Goal: Check status: Check status

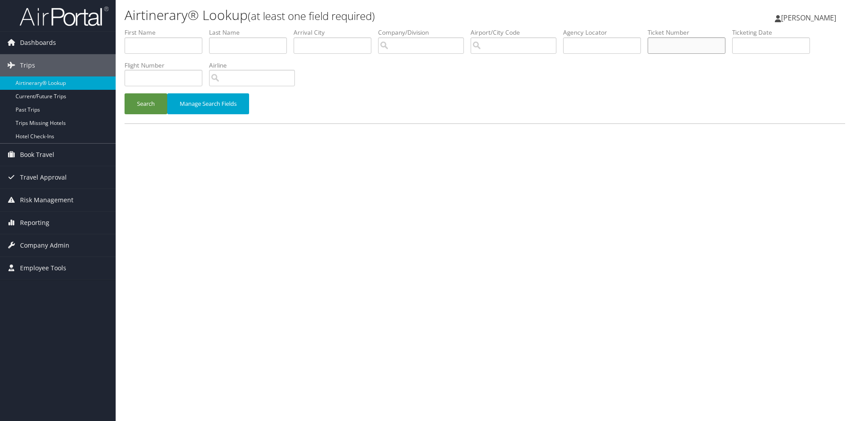
click at [711, 53] on input "text" at bounding box center [687, 45] width 78 height 16
paste input "8900897955584"
click at [125, 93] on button "Search" at bounding box center [146, 103] width 43 height 21
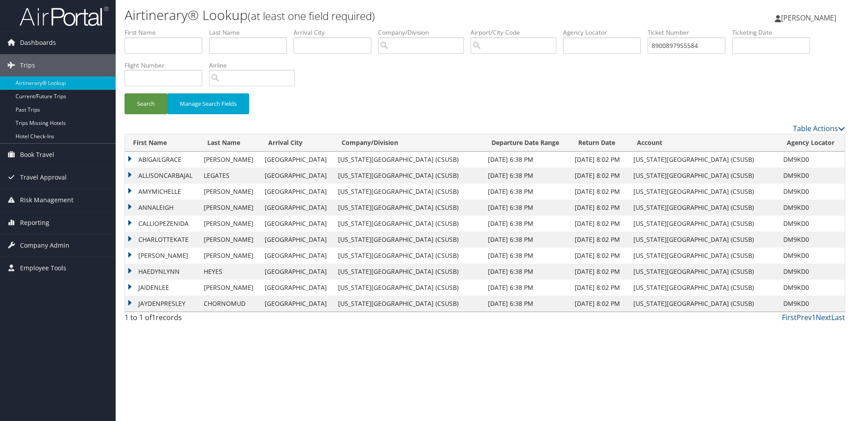
click at [167, 157] on td "ABIGAILGRACE" at bounding box center [162, 160] width 74 height 16
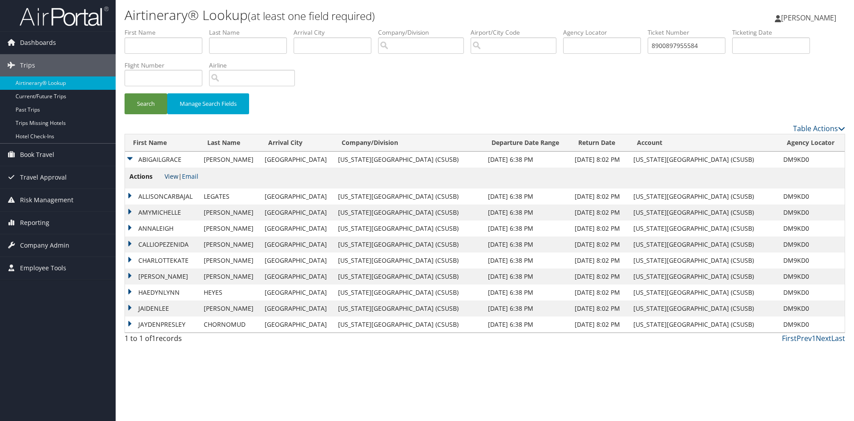
click at [174, 181] on link "View" at bounding box center [172, 176] width 14 height 8
drag, startPoint x: 740, startPoint y: 46, endPoint x: 668, endPoint y: 45, distance: 71.2
click at [668, 45] on input "8900897955584" at bounding box center [687, 45] width 78 height 16
paste input "5267311795633"
click at [125, 93] on button "Search" at bounding box center [146, 103] width 43 height 21
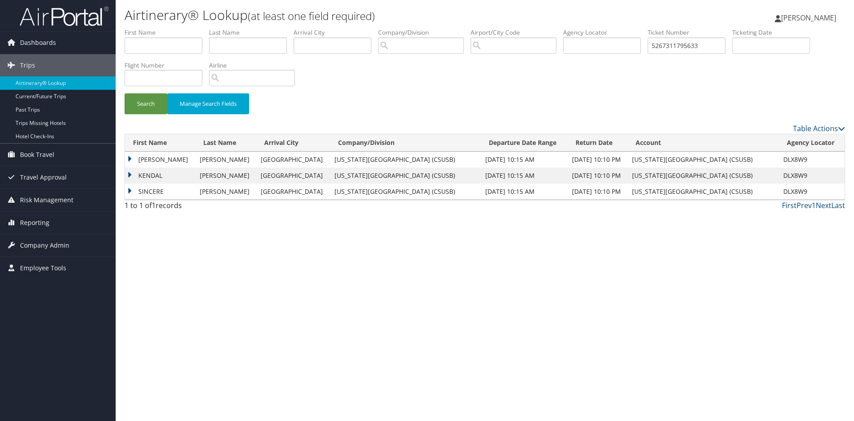
click at [155, 178] on td "KENDAL" at bounding box center [160, 176] width 70 height 16
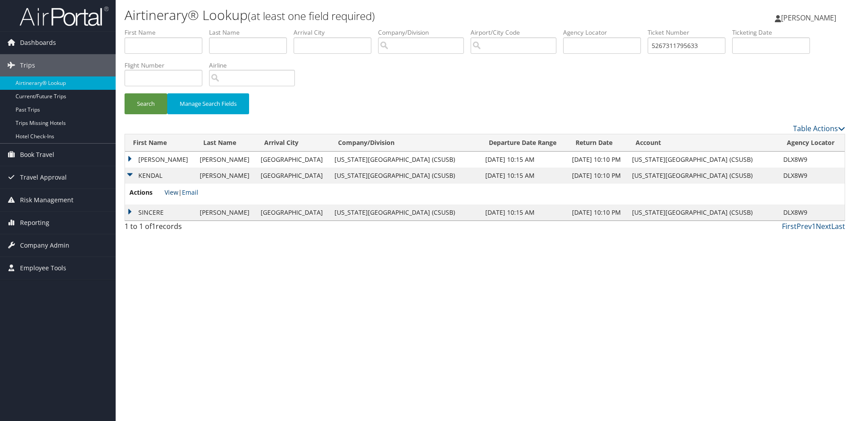
click at [173, 190] on link "View" at bounding box center [172, 192] width 14 height 8
drag, startPoint x: 735, startPoint y: 43, endPoint x: 674, endPoint y: 44, distance: 61.0
click at [675, 44] on input "5267311795633" at bounding box center [687, 45] width 78 height 16
paste input "890089795557"
click at [125, 93] on button "Search" at bounding box center [146, 103] width 43 height 21
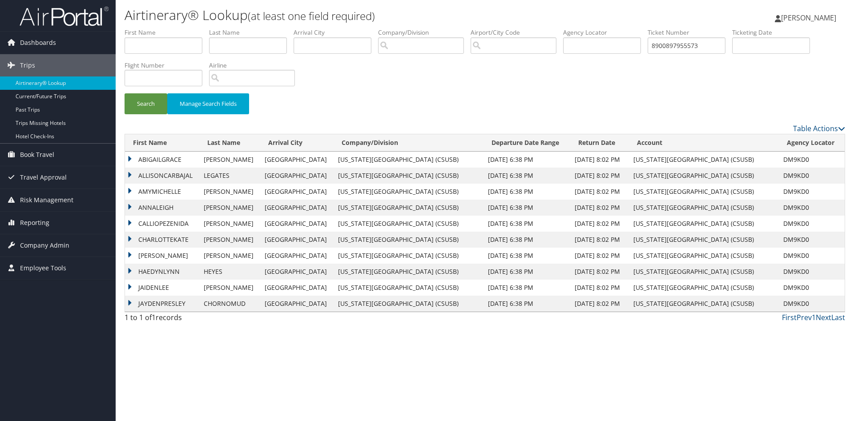
click at [159, 159] on td "ABIGAILGRACE" at bounding box center [162, 160] width 74 height 16
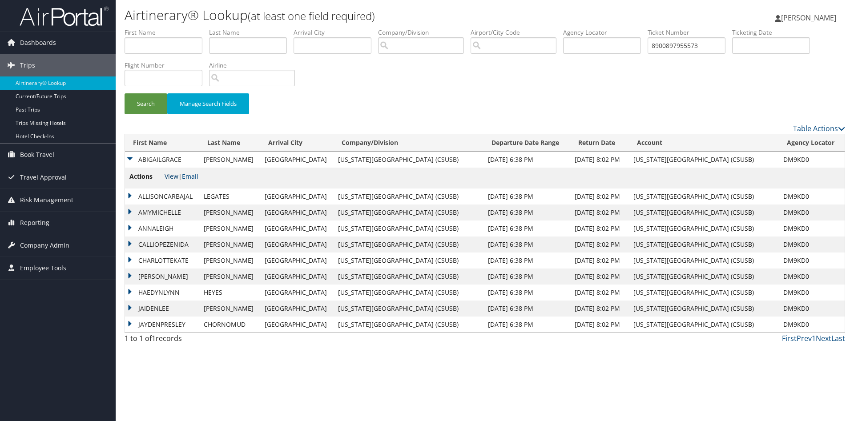
click at [170, 173] on li "Actions View | Email" at bounding box center [163, 178] width 69 height 13
click at [174, 176] on link "View" at bounding box center [172, 176] width 14 height 8
drag, startPoint x: 737, startPoint y: 47, endPoint x: 660, endPoint y: 40, distance: 77.8
click at [660, 40] on input "8900897955573" at bounding box center [687, 45] width 78 height 16
paste input "1"
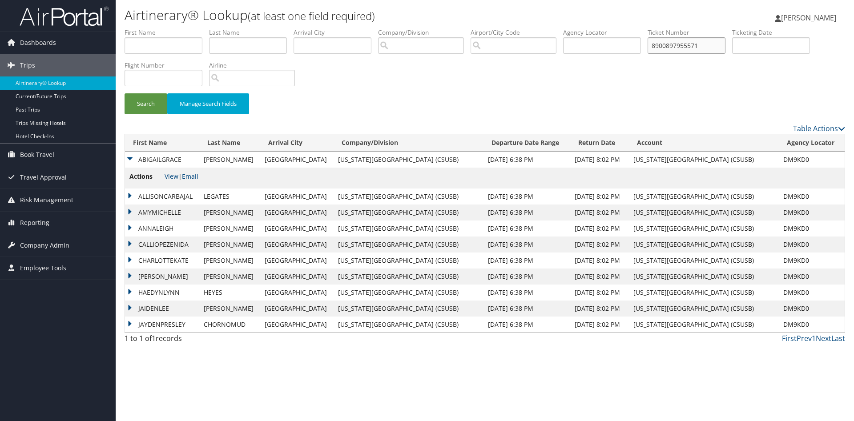
type input "8900897955571"
click at [125, 93] on button "Search" at bounding box center [146, 103] width 43 height 21
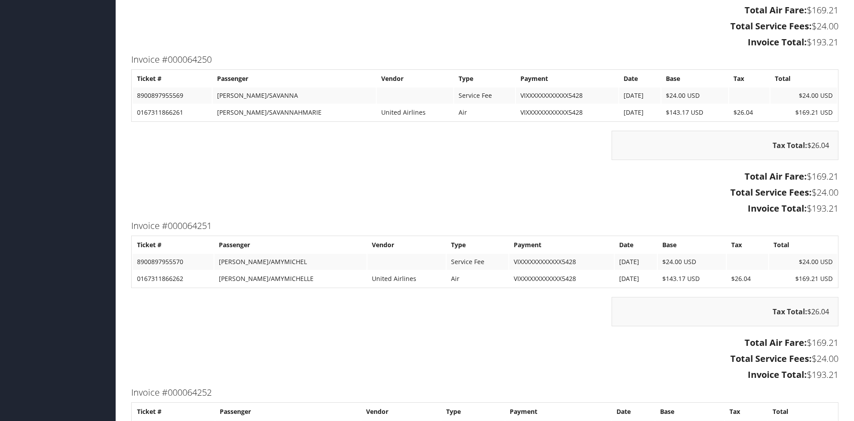
scroll to position [1880, 0]
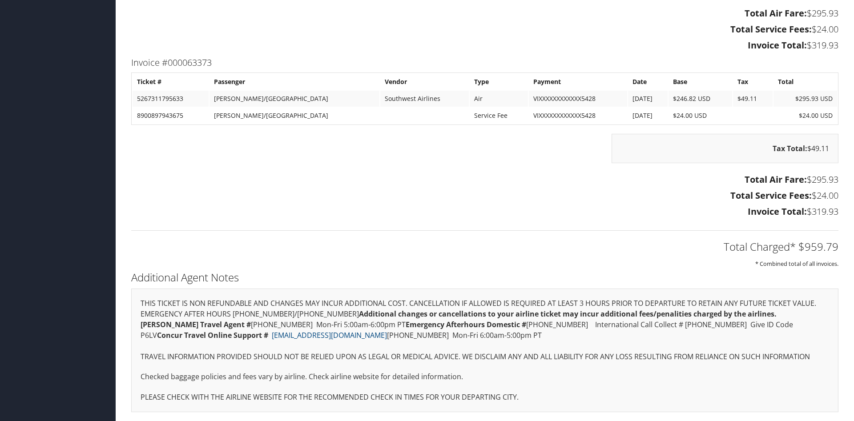
scroll to position [1191, 0]
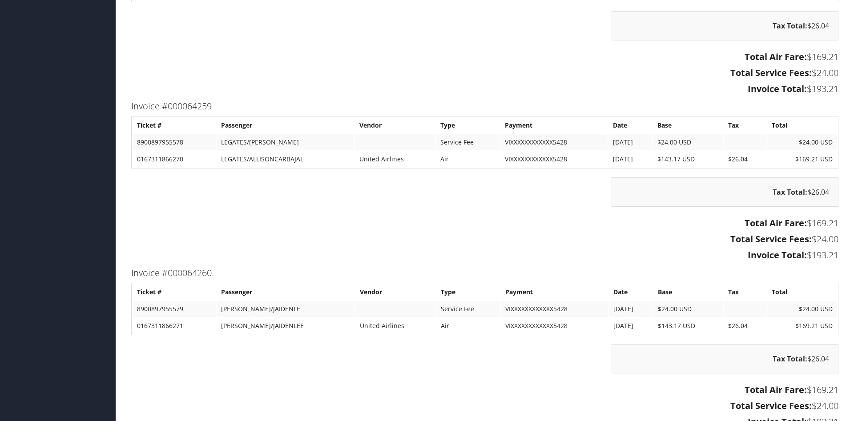
scroll to position [3287, 0]
